Goal: Transaction & Acquisition: Purchase product/service

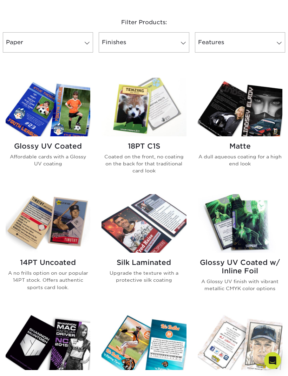
scroll to position [290, 0]
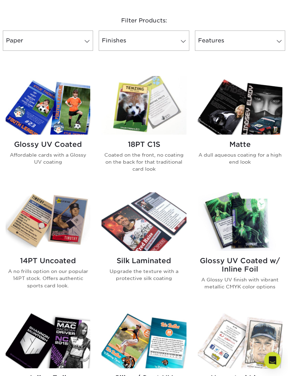
click at [171, 131] on img at bounding box center [143, 105] width 85 height 59
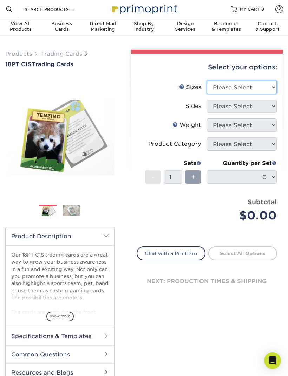
click at [263, 87] on select "Please Select 2.5" x 3.5"" at bounding box center [242, 87] width 70 height 13
select select "2.50x3.50"
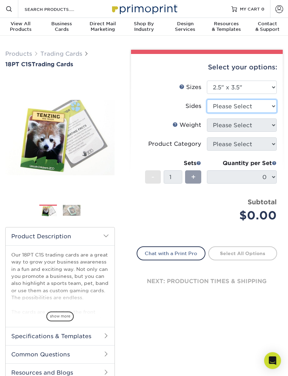
click at [261, 104] on select "Please Select Print Both Sides Print Front Only" at bounding box center [242, 106] width 70 height 13
select select "13abbda7-1d64-4f25-8bb2-c179b224825d"
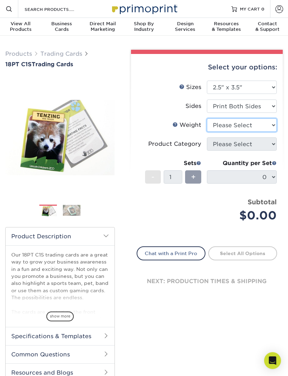
click at [263, 126] on select "Please Select 18PT C1S" at bounding box center [242, 125] width 70 height 13
select select "18PTC1S"
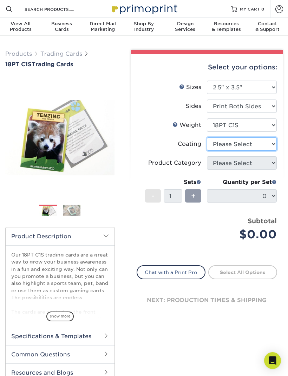
click at [259, 147] on select at bounding box center [242, 144] width 70 height 13
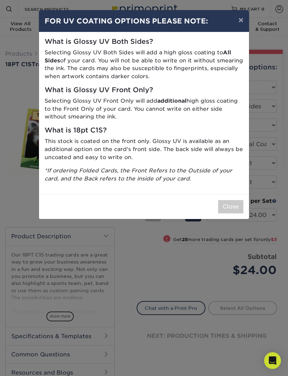
click at [240, 20] on button "×" at bounding box center [241, 20] width 16 height 20
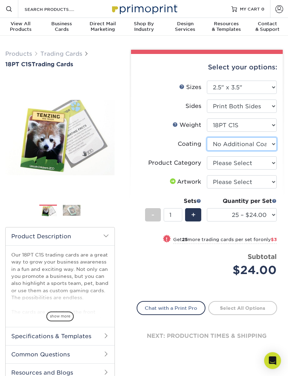
click at [267, 147] on select at bounding box center [242, 144] width 70 height 13
select select "1e8116af-acfc-44b1-83dc-8181aa338834"
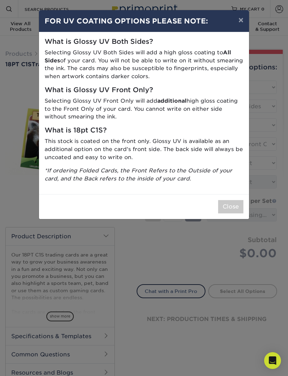
click at [237, 19] on button "×" at bounding box center [241, 20] width 16 height 20
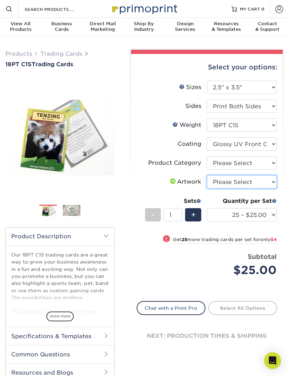
click at [262, 182] on select "Please Select I will upload files I need a design - $100" at bounding box center [242, 181] width 70 height 13
select select "upload"
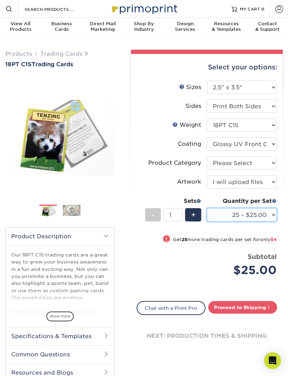
click at [274, 210] on select "25 – $25.00 50 – $29.00 75 – $37.00 100 – $41.00 250 – $48.00 500 – $58.00 1000…" at bounding box center [242, 214] width 70 height 13
click at [240, 257] on div "Subtotal $25.00" at bounding box center [244, 265] width 65 height 27
click at [268, 305] on span at bounding box center [268, 307] width 5 height 5
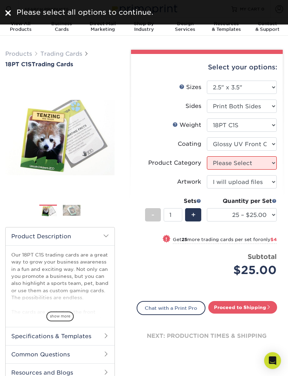
click at [10, 9] on div at bounding box center [8, 12] width 6 height 11
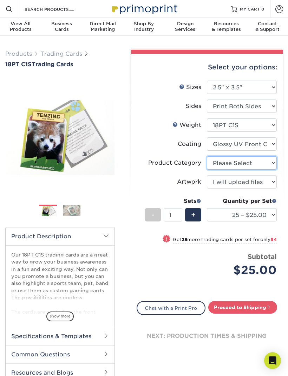
click at [265, 160] on select "Please Select Trading Cards" at bounding box center [242, 162] width 70 height 13
select select "c2f9bce9-36c2-409d-b101-c29d9d031e18"
click at [264, 305] on link "Proceed to Shipping" at bounding box center [242, 307] width 69 height 13
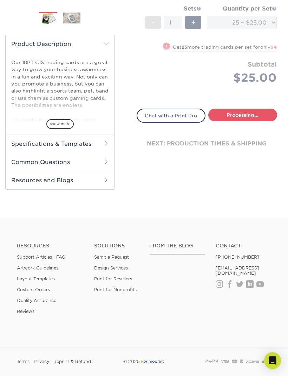
select select "08588386-0599-420e-8c79-4535039915a0"
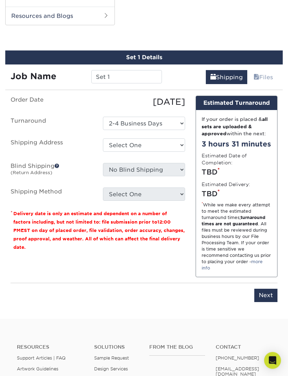
scroll to position [357, 0]
click at [269, 76] on link "Files" at bounding box center [263, 77] width 28 height 14
click at [258, 80] on link "Files" at bounding box center [263, 77] width 28 height 14
click at [168, 121] on select "Select One 2-4 Business Days" at bounding box center [144, 123] width 82 height 13
click at [175, 123] on select "Select One 2-4 Business Days" at bounding box center [144, 123] width 82 height 13
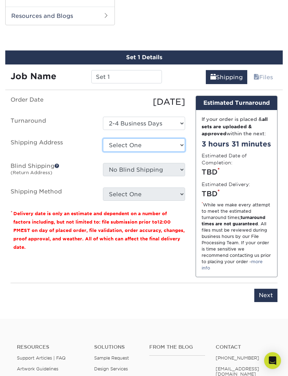
click at [176, 142] on select "Select One + Add New Address - Login" at bounding box center [144, 145] width 82 height 13
select select "newaddress"
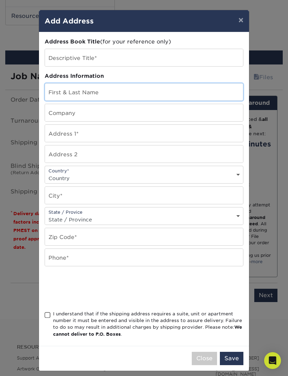
click at [57, 90] on input "text" at bounding box center [144, 91] width 198 height 17
type input "Aydin"
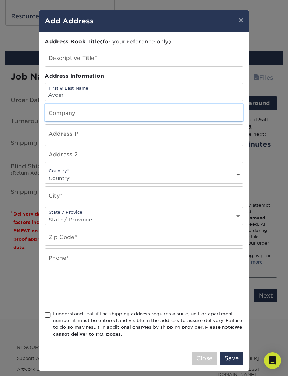
click at [52, 112] on input "text" at bounding box center [144, 112] width 198 height 17
type input "Scouting America troop 28"
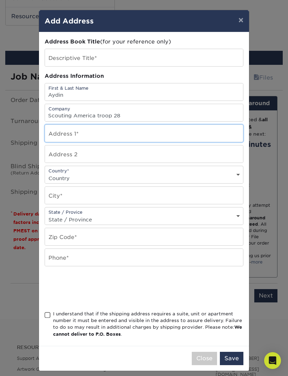
click at [48, 132] on input "text" at bounding box center [144, 133] width 198 height 17
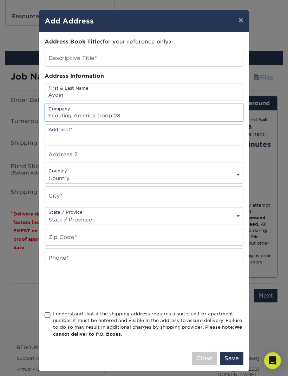
click at [55, 110] on input "Scouting America troop 28" at bounding box center [144, 112] width 198 height 17
click at [56, 114] on input "Scouting America troop 28" at bounding box center [144, 112] width 198 height 17
type input "N/A"
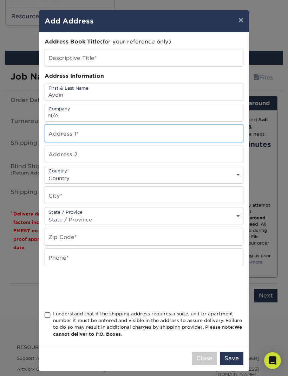
click at [120, 137] on input "text" at bounding box center [144, 133] width 198 height 17
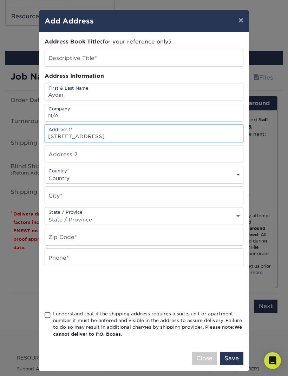
type input "655 country lake drive"
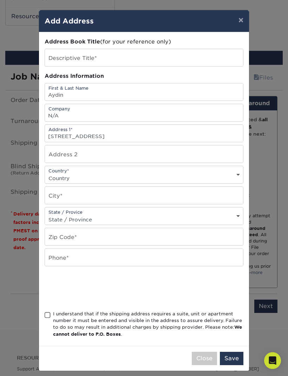
click at [55, 183] on select "Country United States Canada ----------------------------- Afghanistan Albania …" at bounding box center [144, 178] width 198 height 10
select select "US"
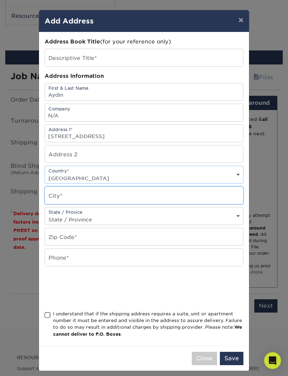
click at [207, 198] on input "text" at bounding box center [144, 195] width 198 height 17
type input "St. Peter’s"
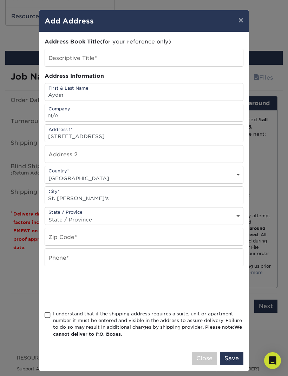
click at [199, 220] on select "State / Province Alabama Alaska Arizona Arkansas California Colorado Connecticu…" at bounding box center [144, 220] width 198 height 10
select select "MO"
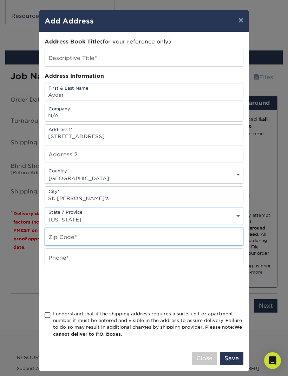
click at [179, 236] on input "text" at bounding box center [144, 236] width 198 height 17
type input "63376"
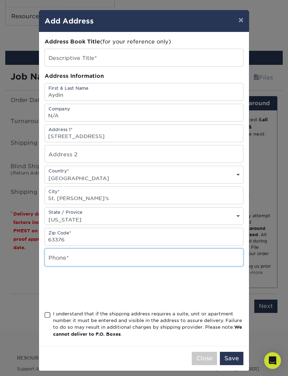
click at [54, 263] on input "text" at bounding box center [144, 257] width 198 height 17
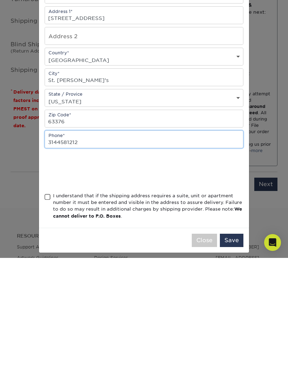
type input "3144581212"
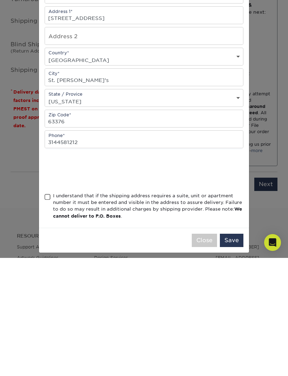
click at [49, 312] on span at bounding box center [48, 315] width 6 height 7
click at [0, 0] on input "I understand that if the shipping address requires a suite, unit or apartment n…" at bounding box center [0, 0] width 0 height 0
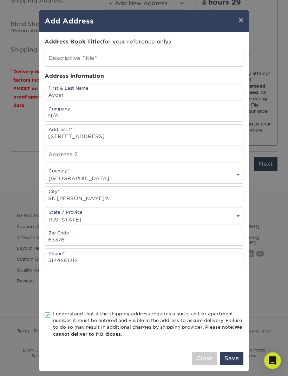
scroll to position [501, 0]
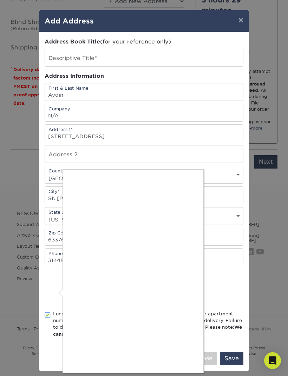
click at [285, 109] on div at bounding box center [144, 188] width 288 height 376
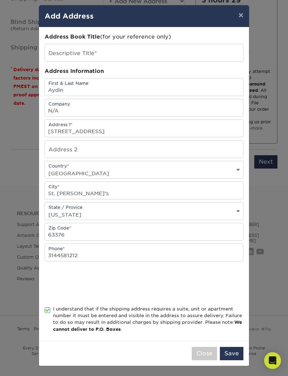
scroll to position [9, 0]
click at [241, 359] on button "Save" at bounding box center [232, 353] width 24 height 13
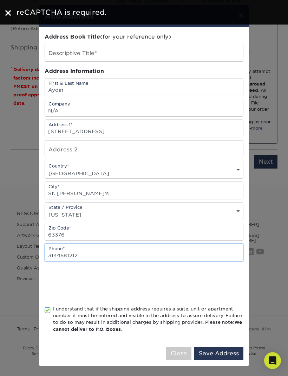
click at [214, 257] on input "3144581212" at bounding box center [144, 252] width 198 height 17
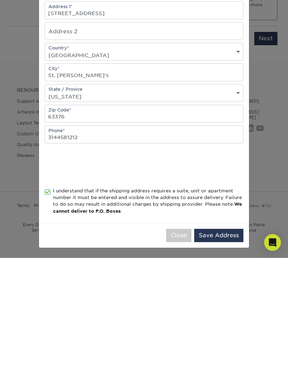
click at [181, 347] on button "Close" at bounding box center [178, 353] width 25 height 13
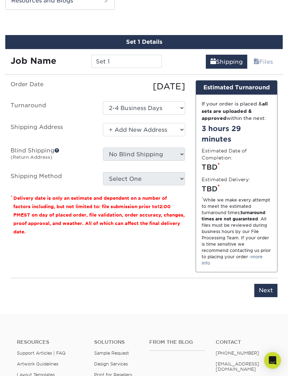
scroll to position [373, 0]
click at [256, 63] on span at bounding box center [256, 62] width 6 height 7
